Goal: Check status: Check status

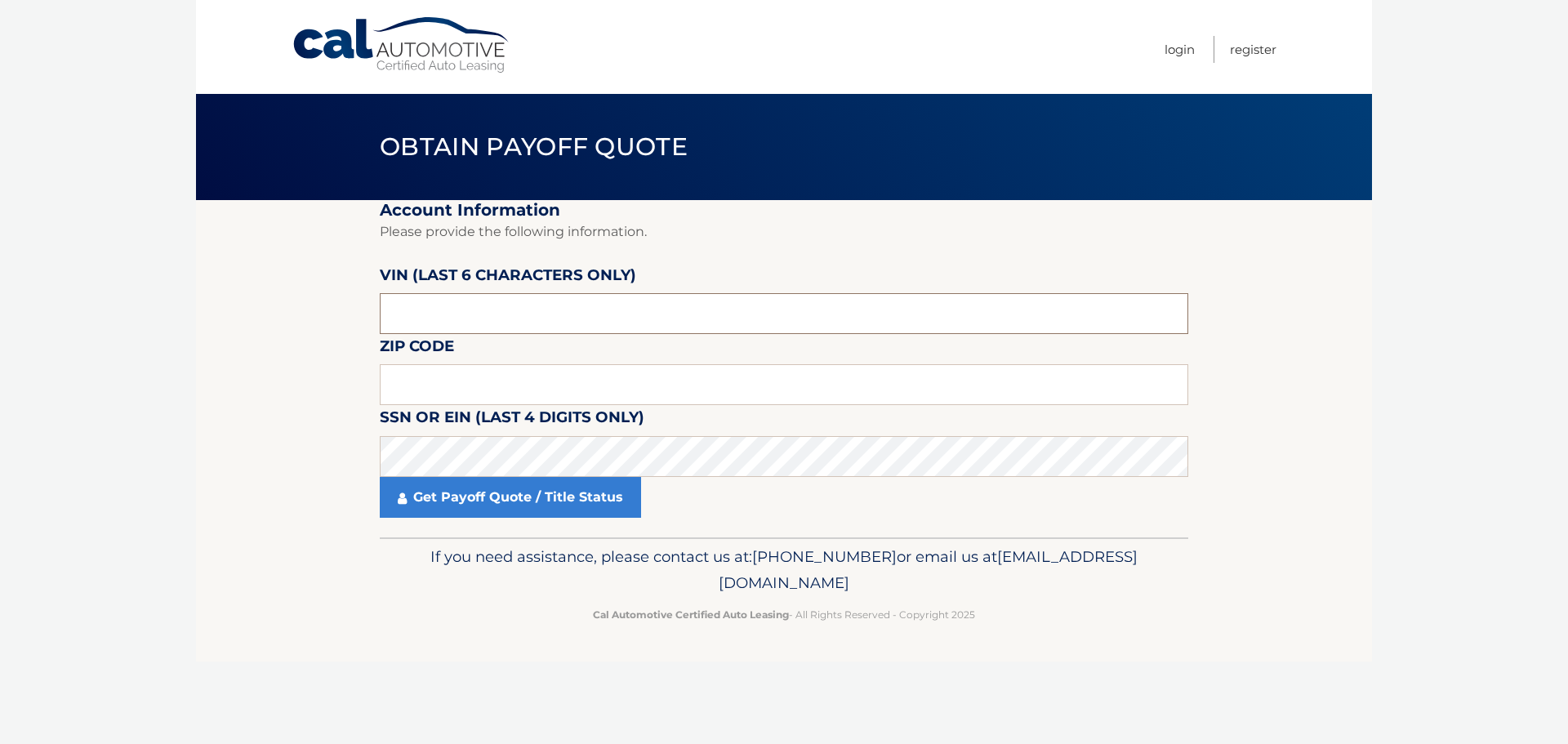
drag, startPoint x: 473, startPoint y: 307, endPoint x: 349, endPoint y: 308, distance: 124.0
click at [346, 310] on section "Account Information Please provide the following information. [PERSON_NAME] (la…" at bounding box center [784, 369] width 1176 height 338
type input "PC5807"
click at [552, 383] on input "text" at bounding box center [784, 385] width 808 height 41
type input "19073"
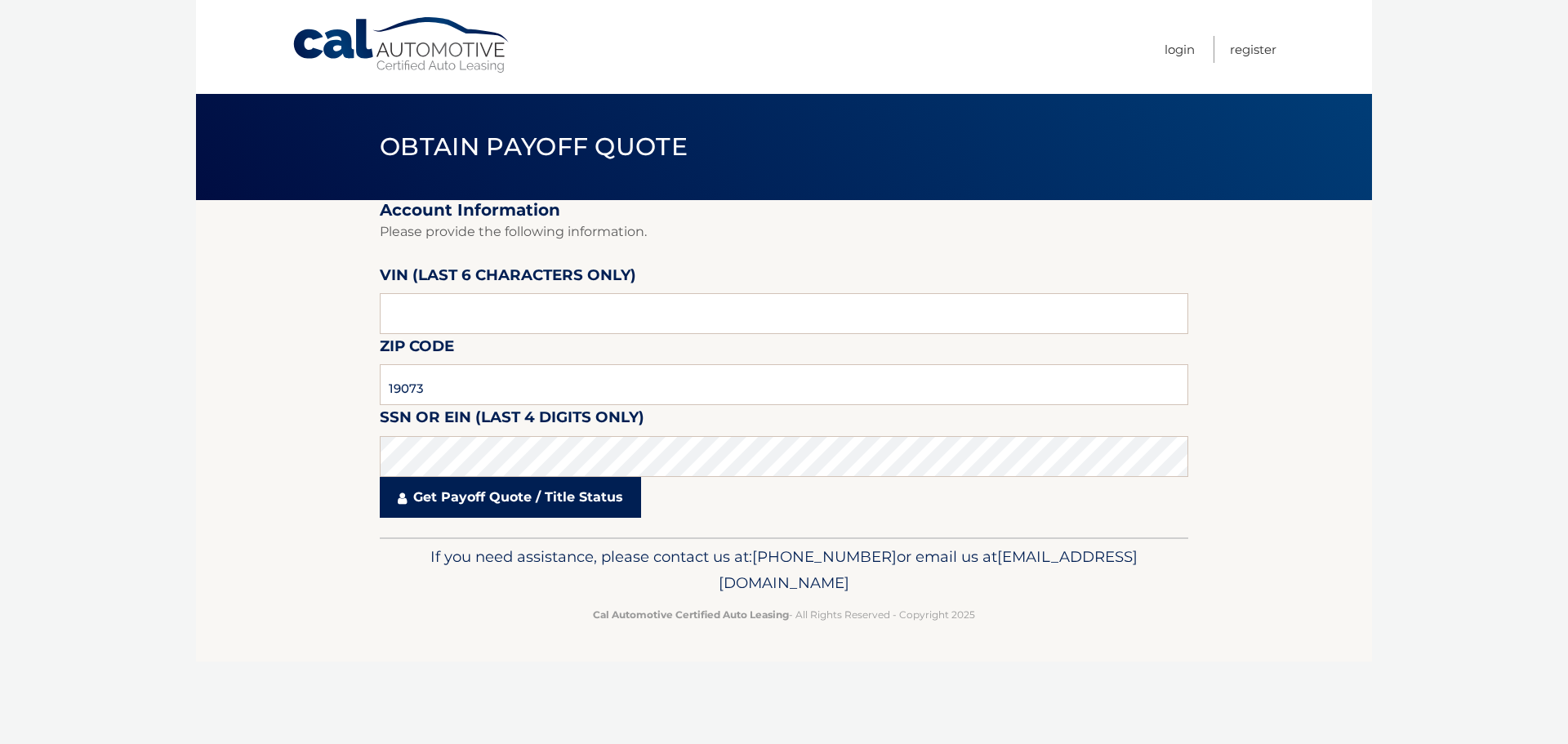
click at [477, 494] on link "Get Payoff Quote / Title Status" at bounding box center [511, 497] width 261 height 41
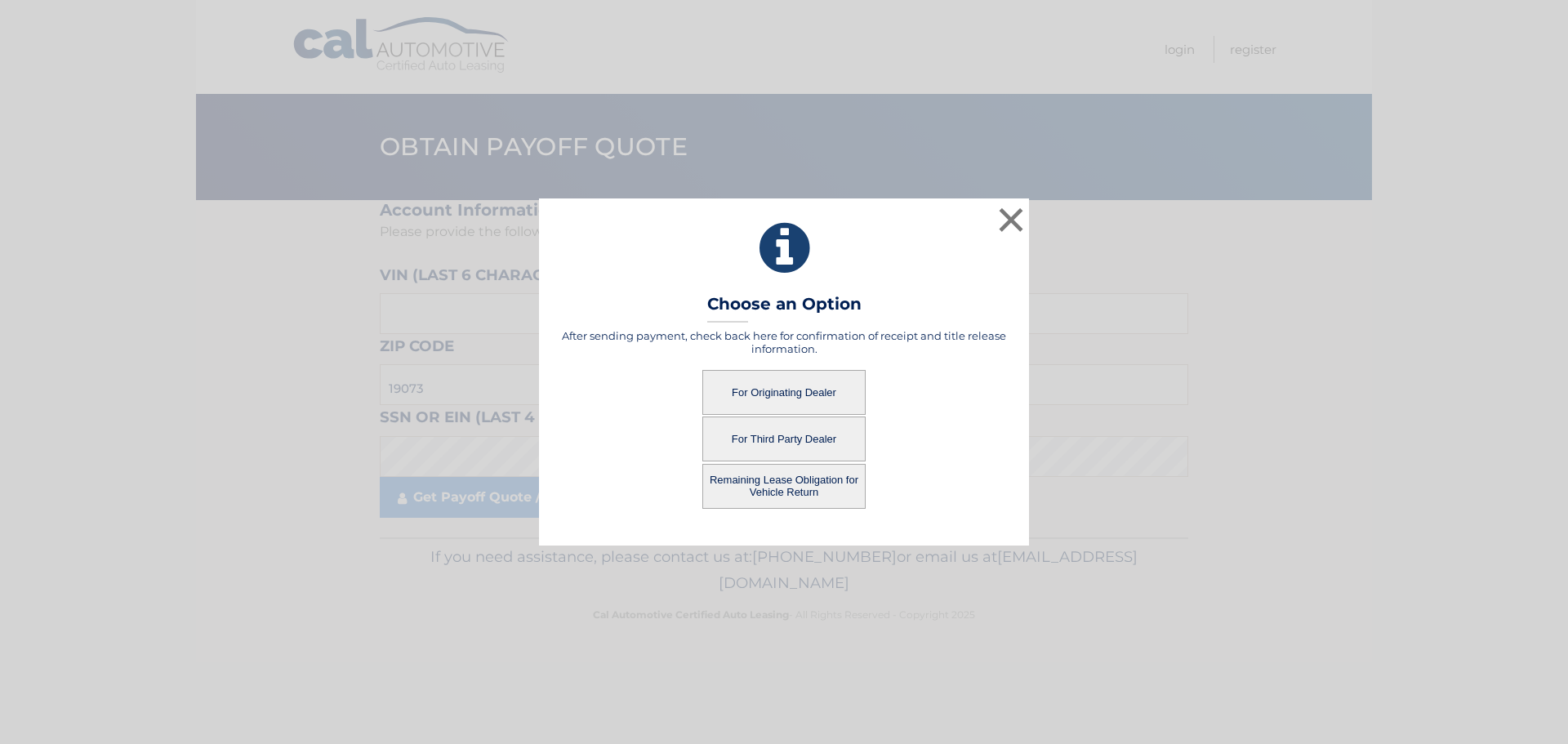
click at [801, 387] on button "For Originating Dealer" at bounding box center [784, 392] width 164 height 45
click at [783, 386] on button "For Originating Dealer" at bounding box center [784, 392] width 164 height 45
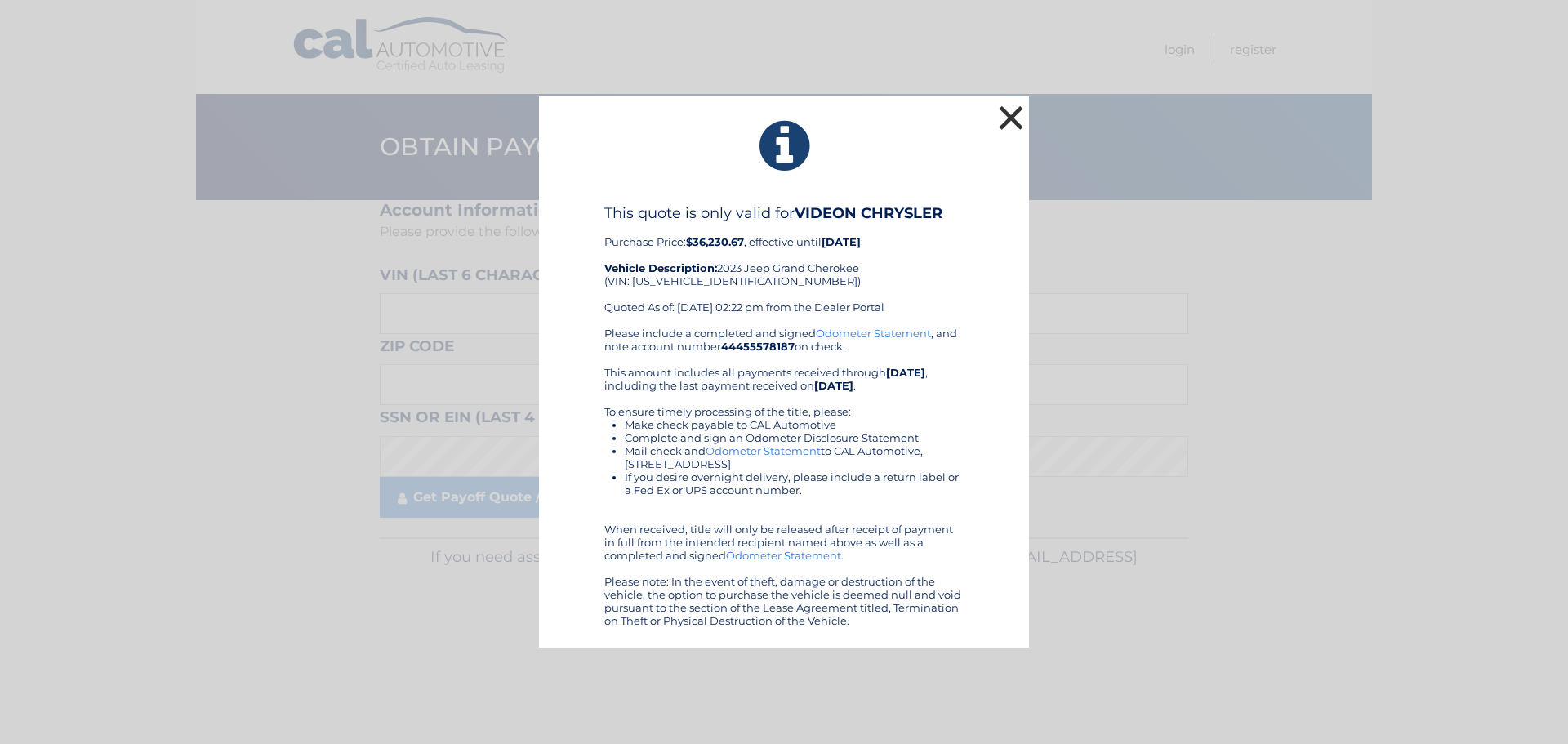
click at [1004, 114] on button "×" at bounding box center [1011, 117] width 33 height 33
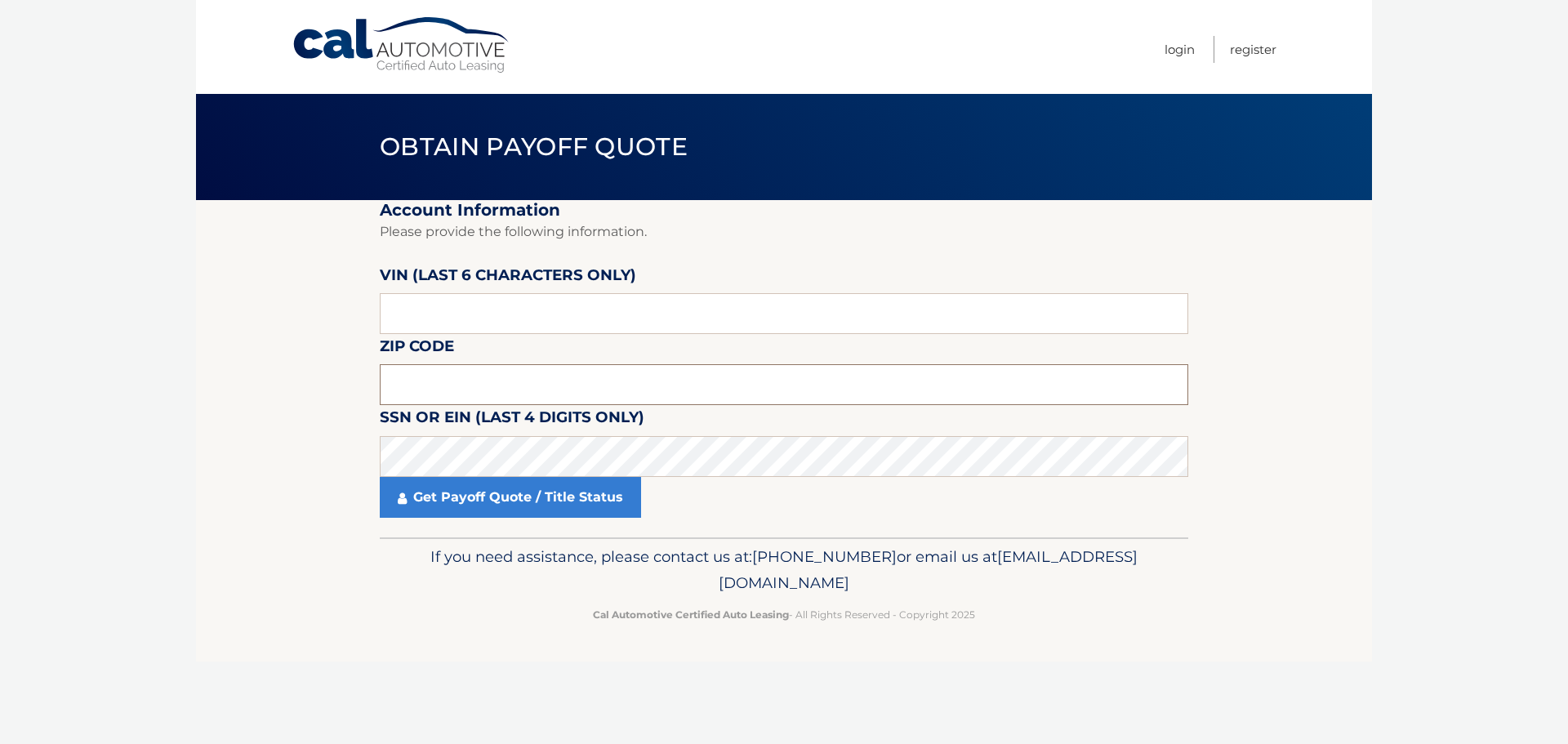
click at [495, 390] on input "text" at bounding box center [784, 385] width 808 height 41
type input "19073"
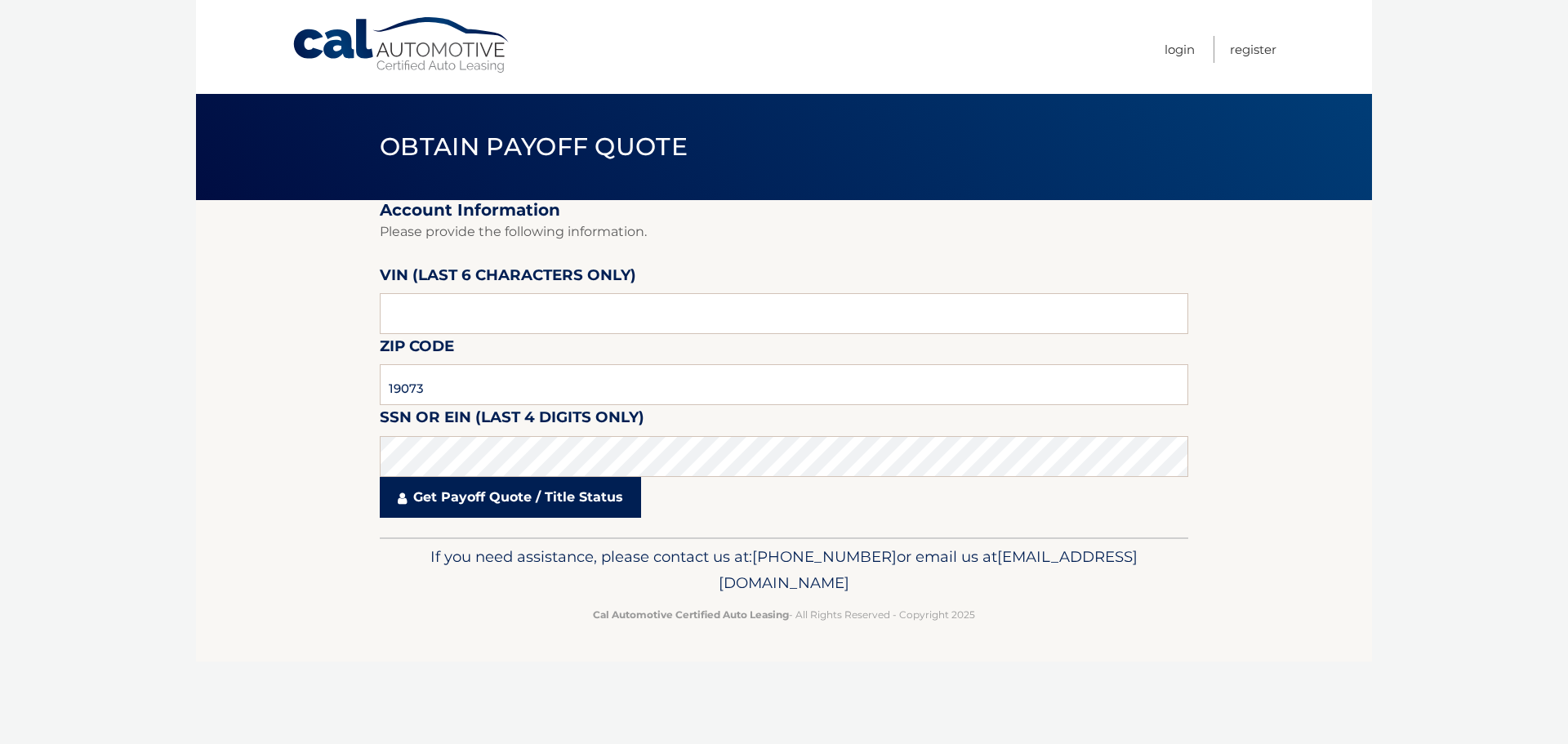
click at [494, 502] on link "Get Payoff Quote / Title Status" at bounding box center [511, 497] width 261 height 41
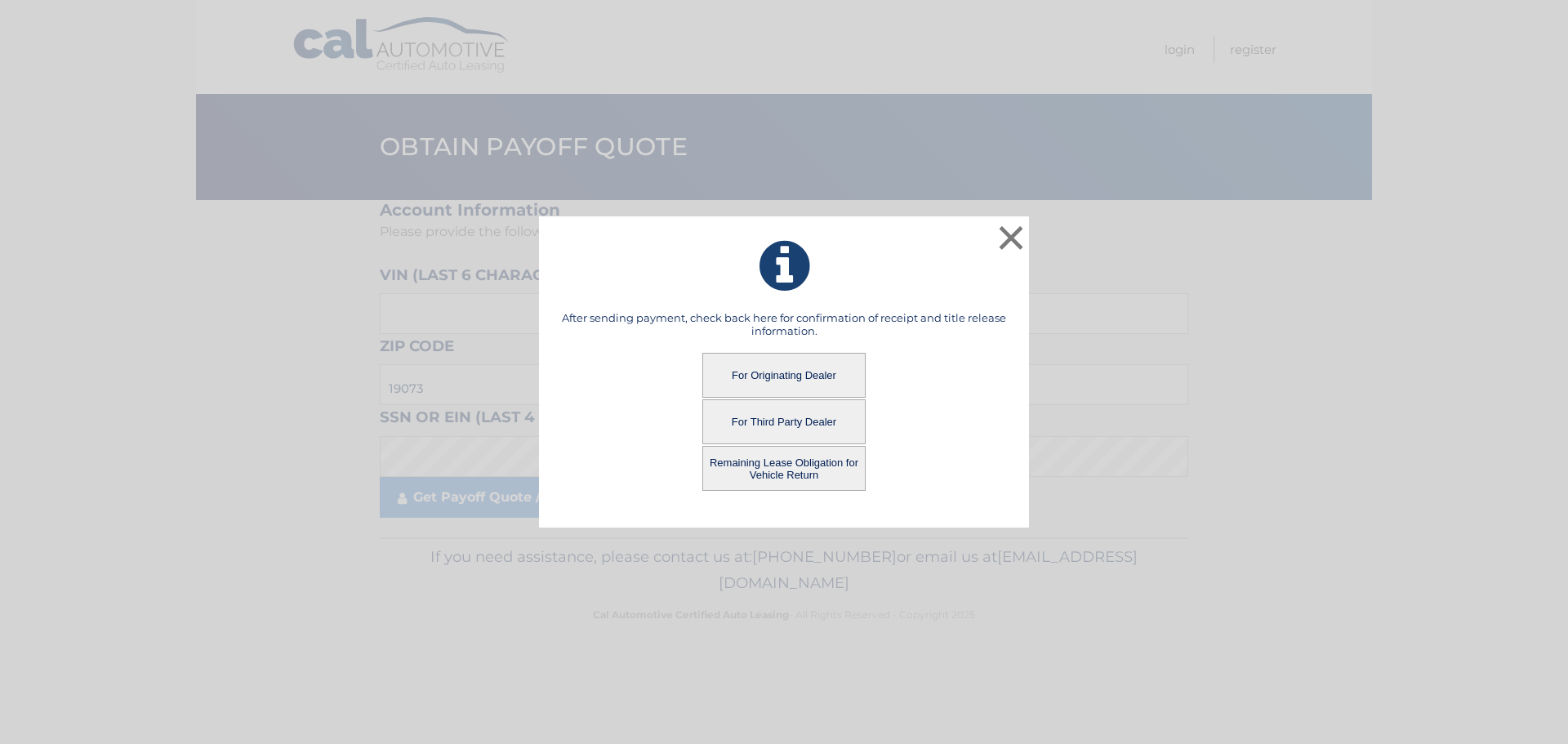
click at [792, 465] on button "Remaining Lease Obligation for Vehicle Return" at bounding box center [784, 468] width 164 height 45
click at [805, 478] on button "Remaining Lease Obligation for Vehicle Return" at bounding box center [784, 468] width 164 height 45
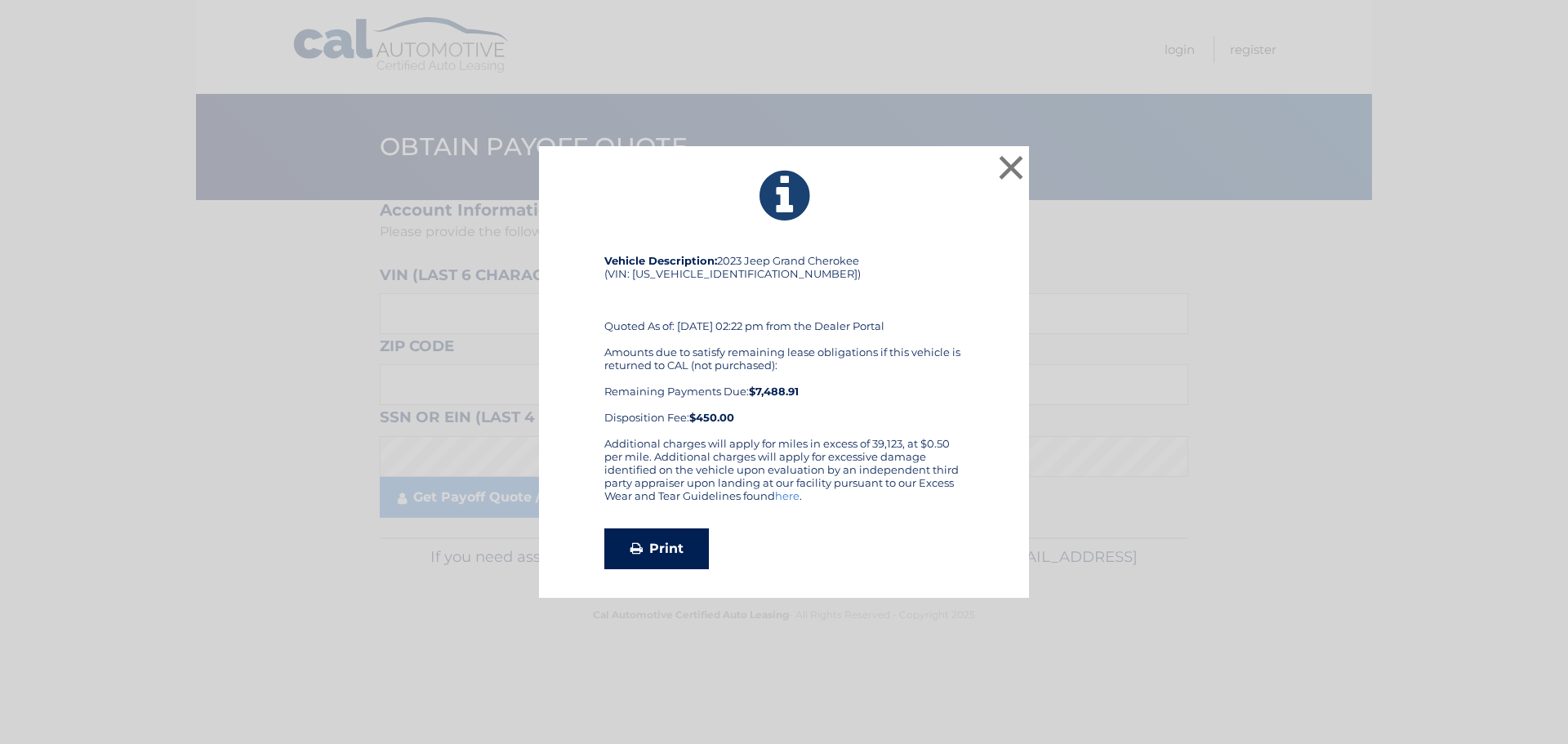
click at [683, 538] on link "Print" at bounding box center [656, 549] width 104 height 41
